Goal: Task Accomplishment & Management: Manage account settings

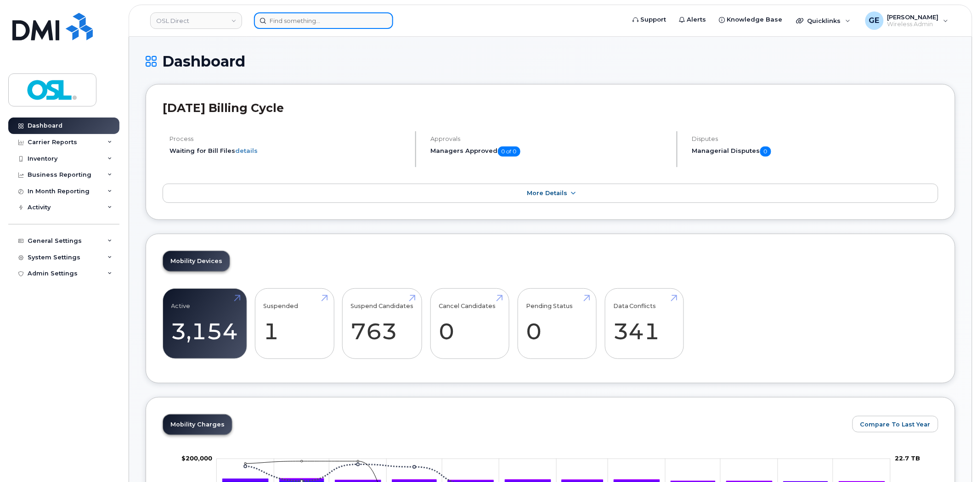
click at [338, 21] on input at bounding box center [323, 20] width 139 height 17
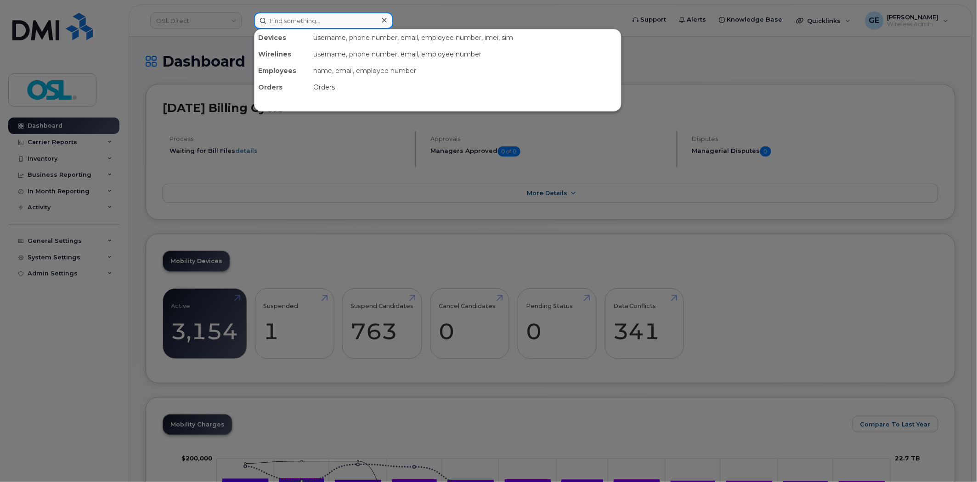
click at [325, 19] on input at bounding box center [323, 20] width 139 height 17
paste input "4169965082"
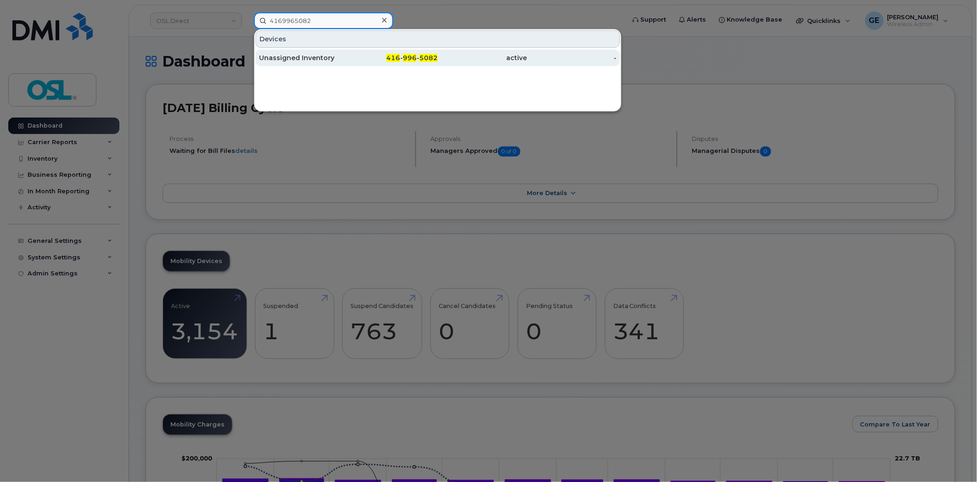
type input "4169965082"
click at [349, 52] on div "Unassigned Inventory" at bounding box center [394, 58] width 90 height 17
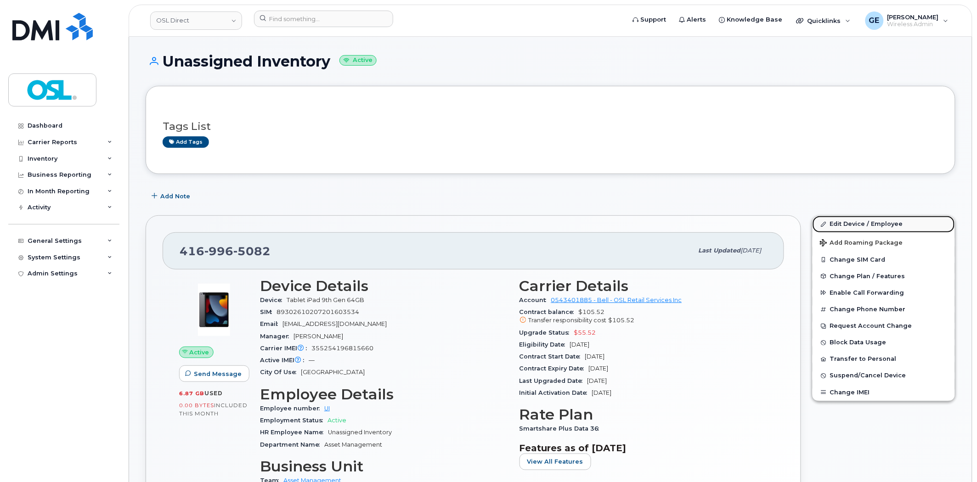
click at [890, 218] on link "Edit Device / Employee" at bounding box center [884, 224] width 142 height 17
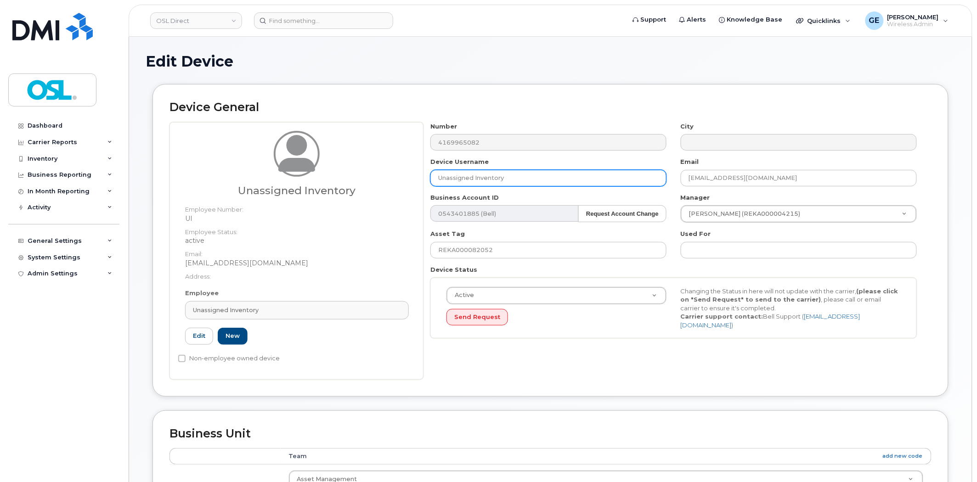
click at [472, 184] on input "Unassigned Inventory" at bounding box center [548, 178] width 236 height 17
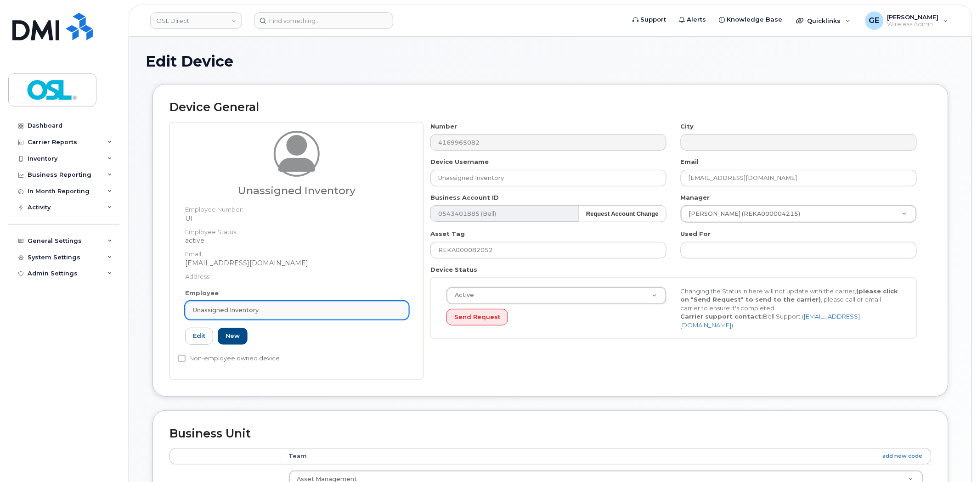
click at [253, 309] on span "Unassigned Inventory" at bounding box center [226, 310] width 66 height 9
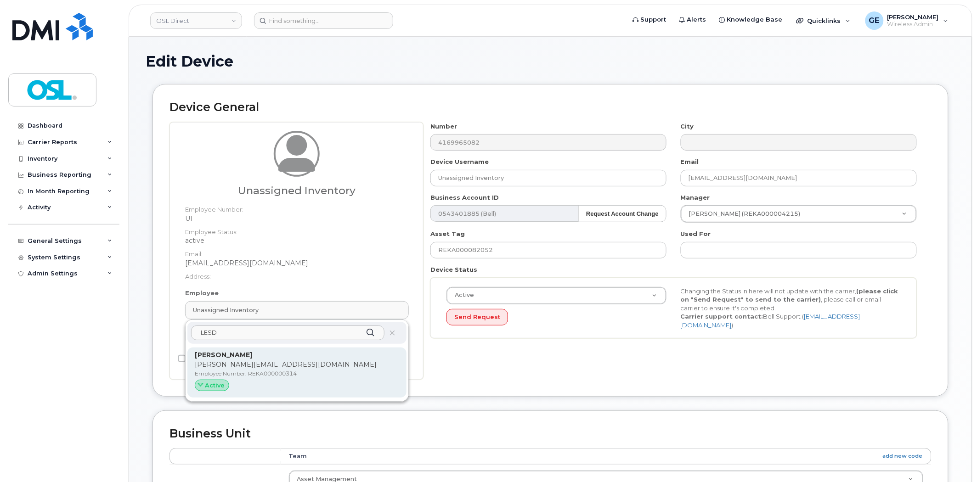
type input "LESD"
click at [263, 360] on p "[PERSON_NAME][EMAIL_ADDRESS][DOMAIN_NAME]" at bounding box center [297, 365] width 204 height 10
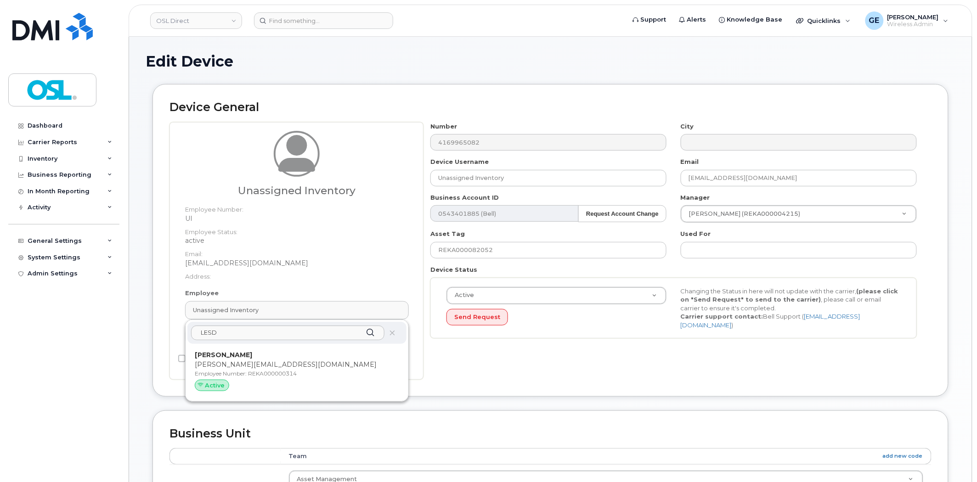
type input "REKA000000314"
type input "[PERSON_NAME]"
type input "[PERSON_NAME][EMAIL_ADDRESS][DOMAIN_NAME]"
type input "3358079"
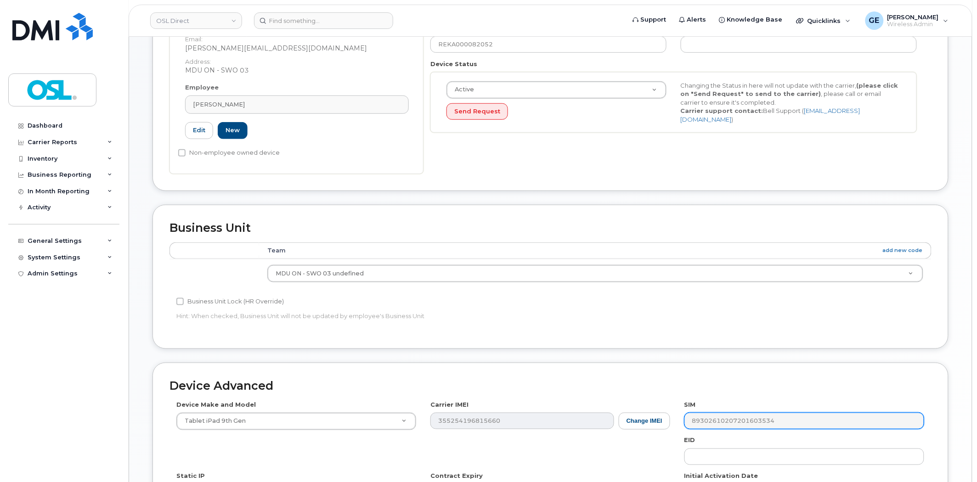
scroll to position [361, 0]
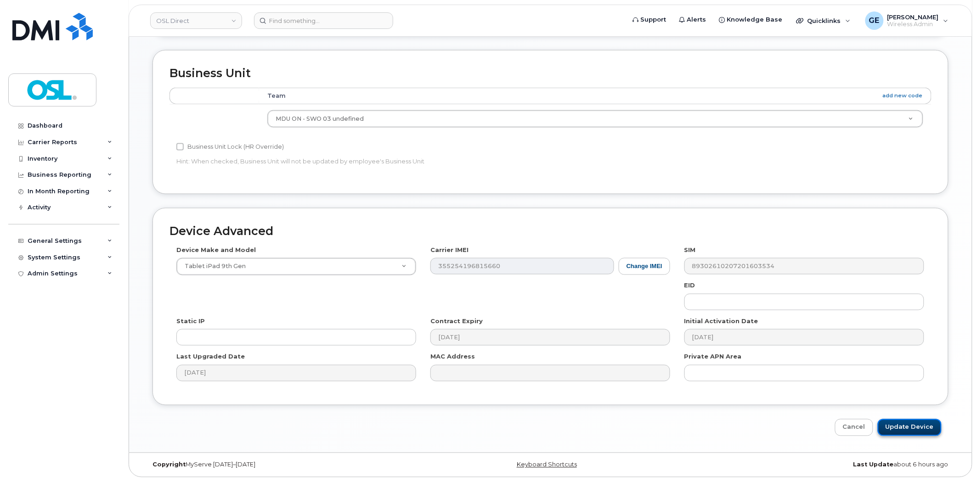
click at [929, 429] on input "Update Device" at bounding box center [910, 427] width 64 height 17
type input "Saving..."
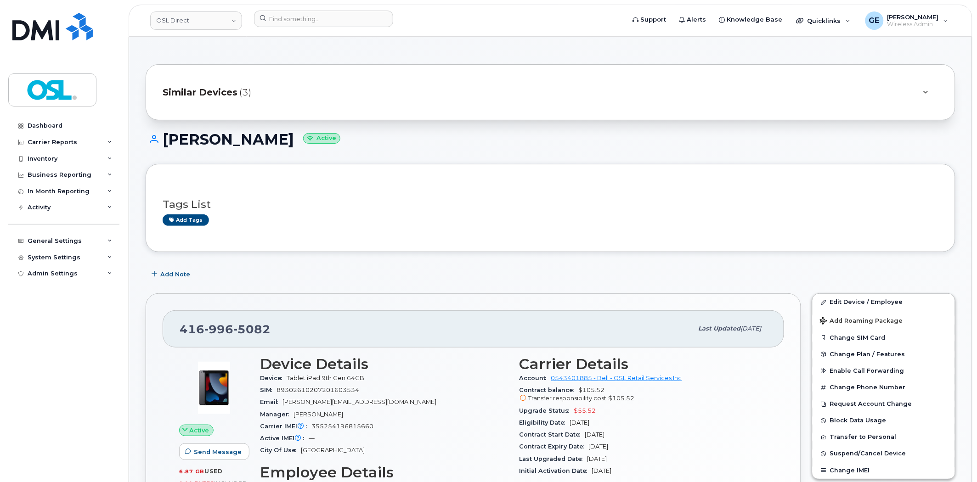
click at [450, 191] on div "Tags List Add tags" at bounding box center [551, 208] width 776 height 35
